Goal: Navigation & Orientation: Find specific page/section

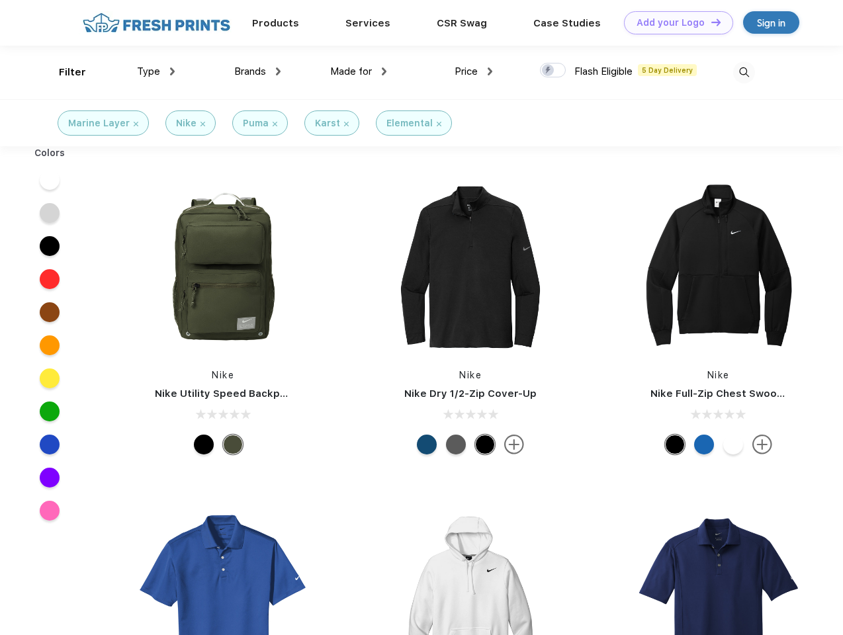
click at [674, 23] on link "Add your Logo Design Tool" at bounding box center [678, 22] width 109 height 23
click at [0, 0] on div "Design Tool" at bounding box center [0, 0] width 0 height 0
click at [710, 22] on link "Add your Logo Design Tool" at bounding box center [678, 22] width 109 height 23
click at [64, 72] on div "Filter" at bounding box center [72, 72] width 27 height 15
click at [156, 71] on span "Type" at bounding box center [148, 72] width 23 height 12
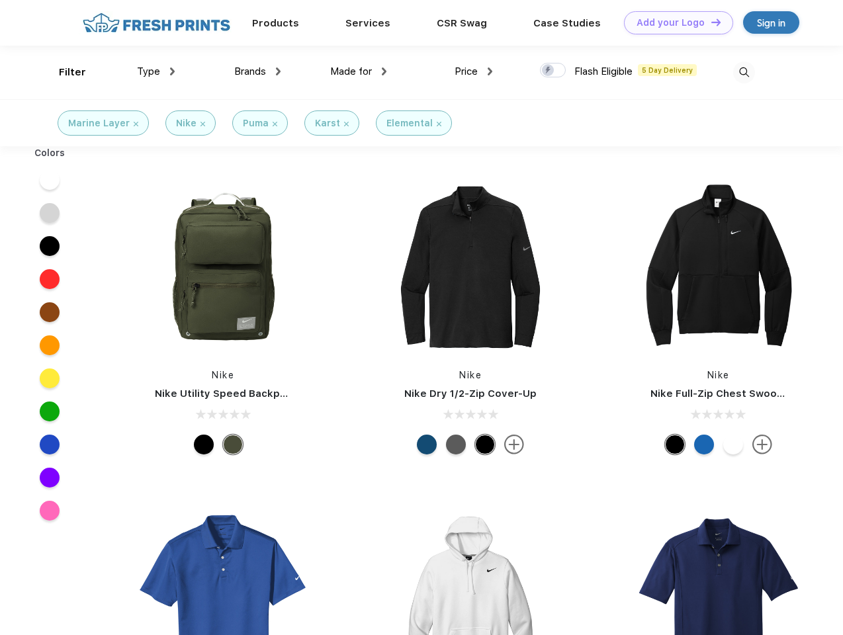
click at [257, 71] on span "Brands" at bounding box center [250, 72] width 32 height 12
click at [359, 71] on span "Made for" at bounding box center [351, 72] width 42 height 12
click at [474, 71] on span "Price" at bounding box center [466, 72] width 23 height 12
click at [553, 71] on div at bounding box center [553, 70] width 26 height 15
click at [549, 71] on input "checkbox" at bounding box center [544, 66] width 9 height 9
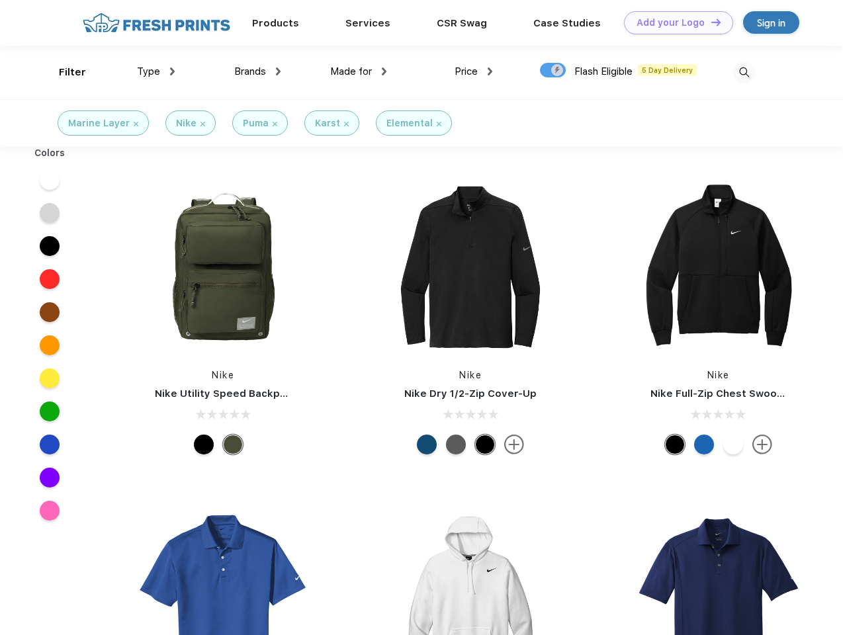
click at [744, 72] on img at bounding box center [744, 73] width 22 height 22
